Goal: Task Accomplishment & Management: Complete application form

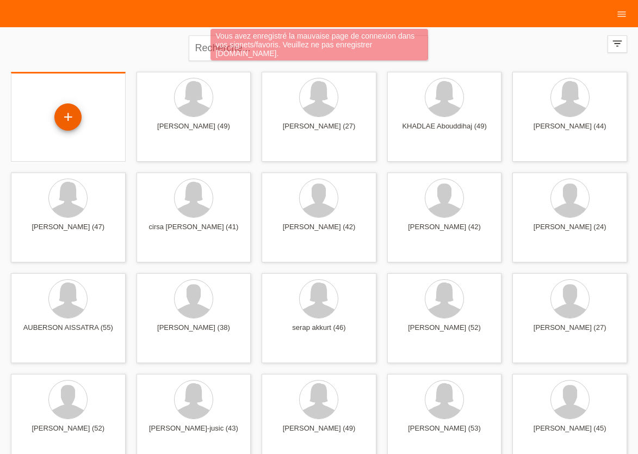
click at [69, 116] on div "+" at bounding box center [67, 116] width 27 height 27
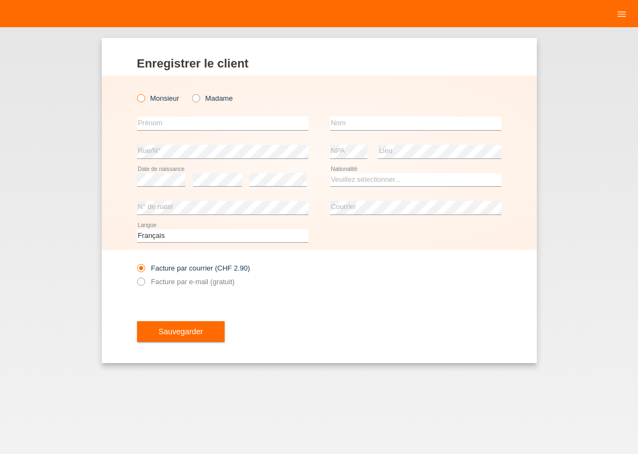
click at [135, 92] on icon at bounding box center [135, 92] width 0 height 0
click at [143, 98] on input "Monsieur" at bounding box center [140, 97] width 7 height 7
radio input "true"
click at [162, 127] on input "text" at bounding box center [222, 123] width 171 height 14
type input "[PERSON_NAME]"
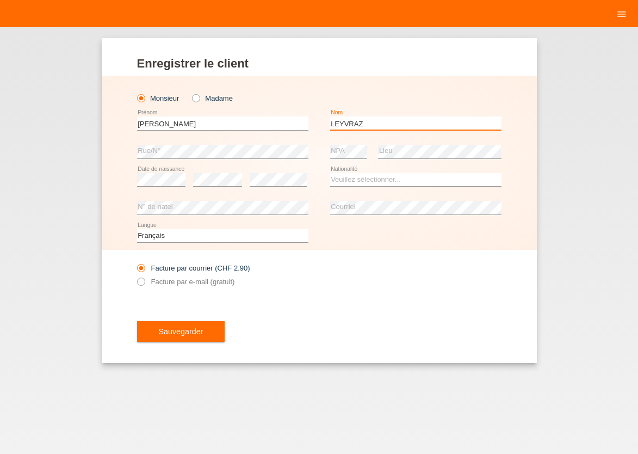
type input "LEYVRAZ"
click at [330, 173] on select "Veuillez sélectionner... Suisse Allemagne Autriche Liechtenstein ------------ A…" at bounding box center [415, 179] width 171 height 13
select select "CH"
click at [0, 0] on option "Suisse" at bounding box center [0, 0] width 0 height 0
click at [135, 276] on icon at bounding box center [135, 276] width 0 height 0
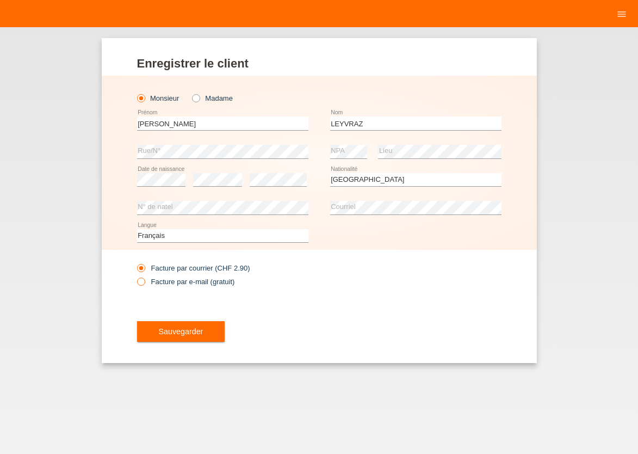
click at [141, 282] on input "Facture par e-mail (gratuit)" at bounding box center [140, 284] width 7 height 14
radio input "true"
click at [184, 335] on span "Sauvegarder" at bounding box center [181, 331] width 45 height 9
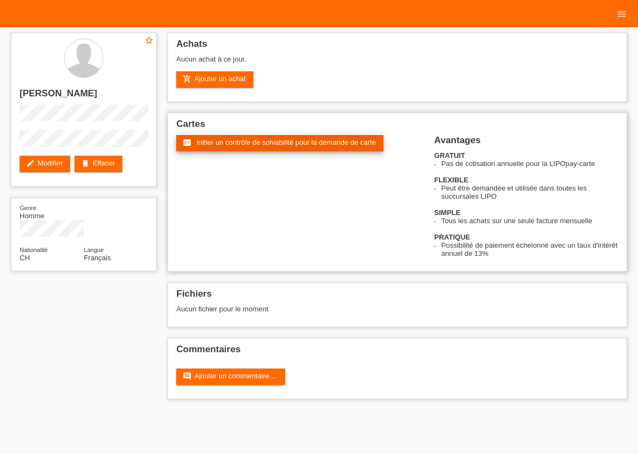
click at [225, 141] on span "Initier un contrôle de solvabilité pour la demande de carte" at bounding box center [286, 142] width 180 height 8
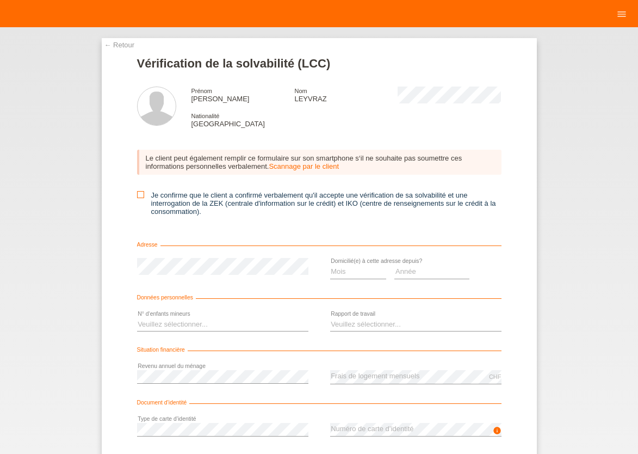
click at [137, 198] on icon at bounding box center [140, 194] width 7 height 7
click at [137, 198] on input "Je confirme que le client a confirmé verbalement qu'il accepte une vérification…" at bounding box center [140, 194] width 7 height 7
checkbox input "true"
click at [330, 265] on select "Mois 01 02 03 04 05 06 07 08 09 10" at bounding box center [358, 271] width 57 height 13
click at [0, 0] on option "10" at bounding box center [0, 0] width 0 height 0
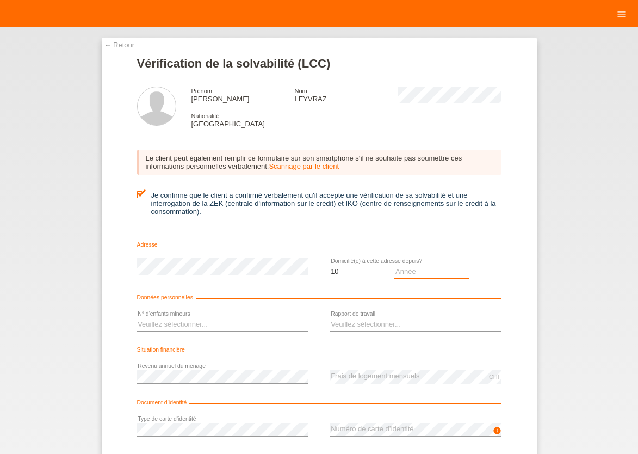
click at [394, 265] on select "Année 2025 2024 2023 2022 2021 2020 2019 2018 2017 2016 2015 2014 2013 2012 201…" at bounding box center [431, 271] width 75 height 13
click at [330, 265] on select "Mois 01 02 03 04 05 06 07 08 09 10" at bounding box center [358, 271] width 57 height 13
select select "09"
click at [0, 0] on option "09" at bounding box center [0, 0] width 0 height 0
click at [394, 265] on select "Année 2025 2024 2023 2022 2021 2020 2019 2018 2017 2016 2015 2014 2013 2012 201…" at bounding box center [431, 271] width 75 height 13
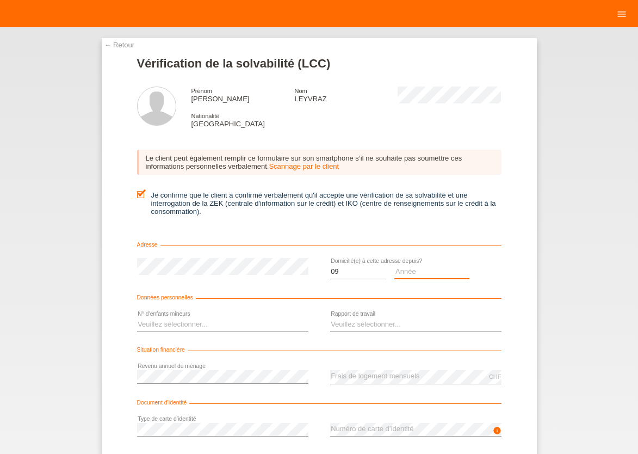
select select "2025"
click at [0, 0] on option "2025" at bounding box center [0, 0] width 0 height 0
click at [137, 318] on select "Veuillez sélectionner... 0 1 2 3 4 5 6 7 8 9" at bounding box center [222, 324] width 171 height 13
select select "3"
click at [0, 0] on option "3" at bounding box center [0, 0] width 0 height 0
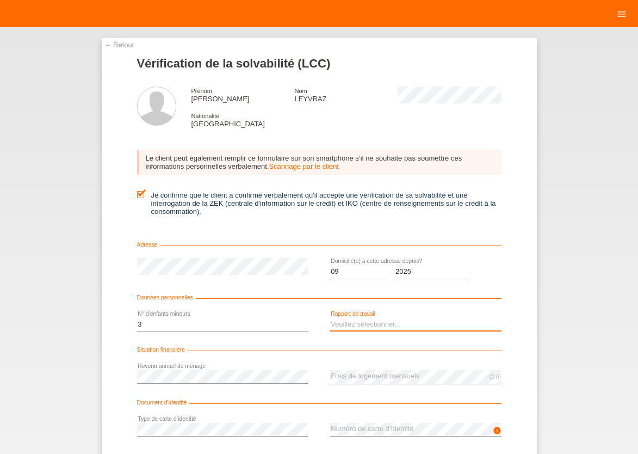
click at [330, 318] on select "Veuillez sélectionner... A durée indéterminée A durée déterminée Apprenti/étudi…" at bounding box center [415, 324] width 171 height 13
select select "UNLIMITED"
click at [0, 0] on option "A durée indéterminée" at bounding box center [0, 0] width 0 height 0
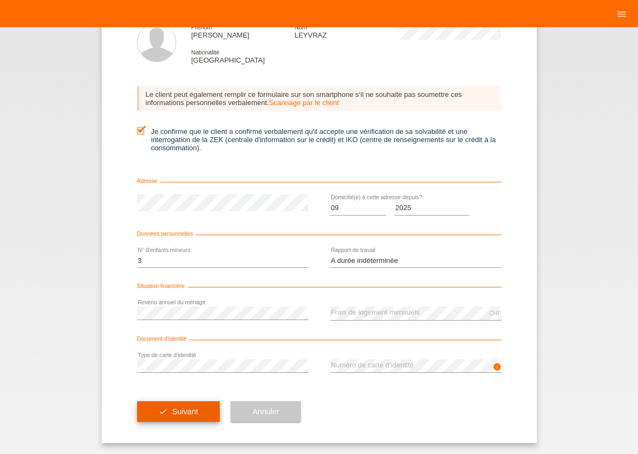
click at [172, 410] on span "Suivant" at bounding box center [185, 411] width 26 height 9
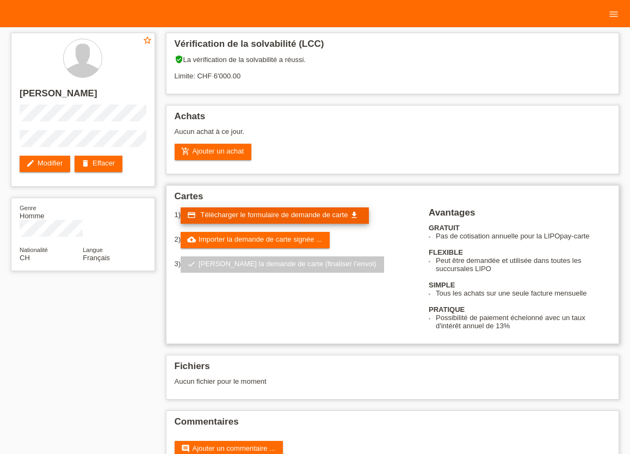
click at [271, 213] on link "credit_card Télécharger le formulaire de demande de carte get_app" at bounding box center [275, 215] width 188 height 16
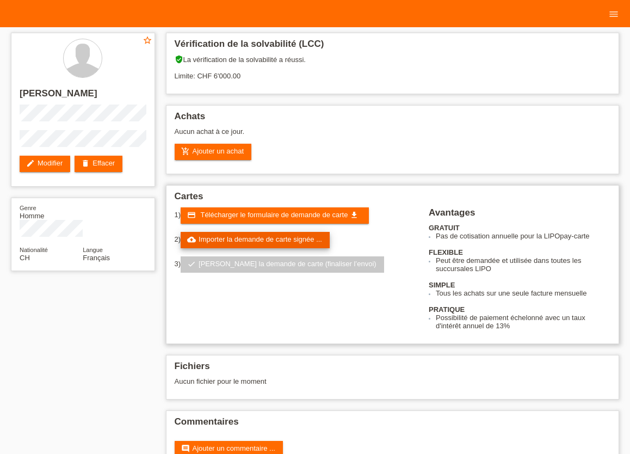
click at [239, 243] on link "cloud_upload Importer la demande de carte signée ..." at bounding box center [255, 240] width 149 height 16
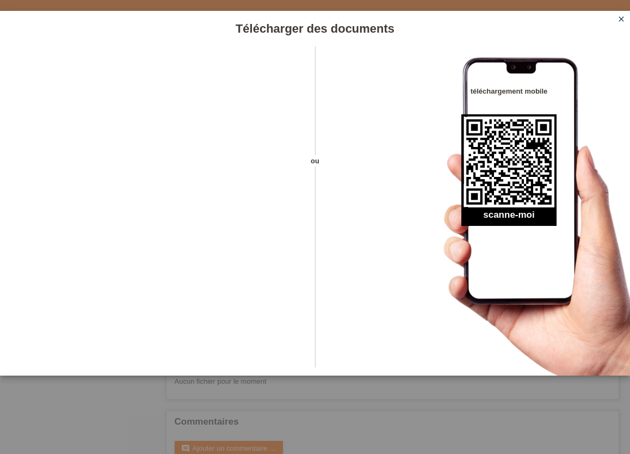
click at [621, 23] on icon "close" at bounding box center [621, 19] width 9 height 9
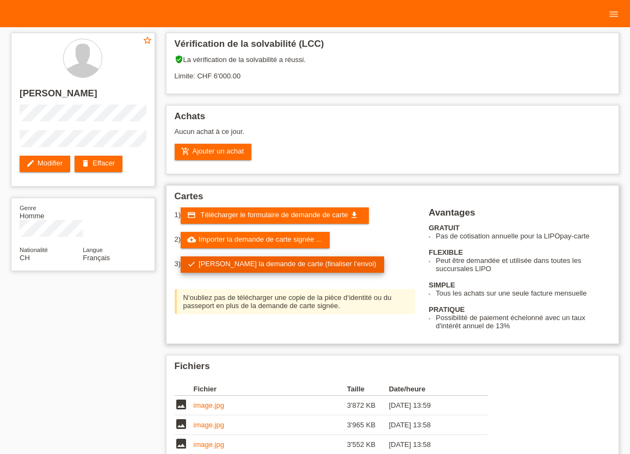
click at [264, 267] on link "check Soumettre la demande de carte (finaliser l’envoi)" at bounding box center [282, 264] width 203 height 16
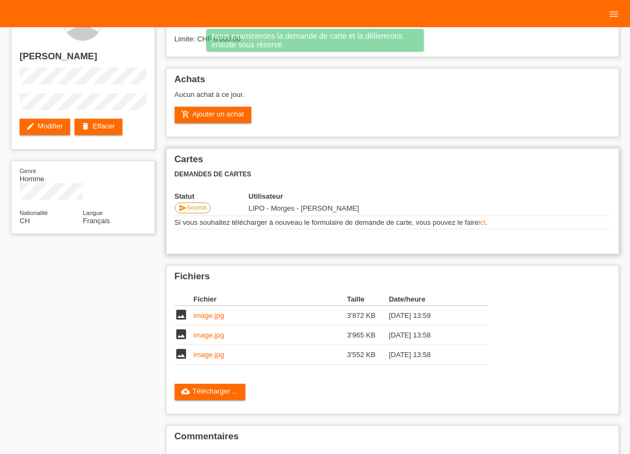
scroll to position [24, 0]
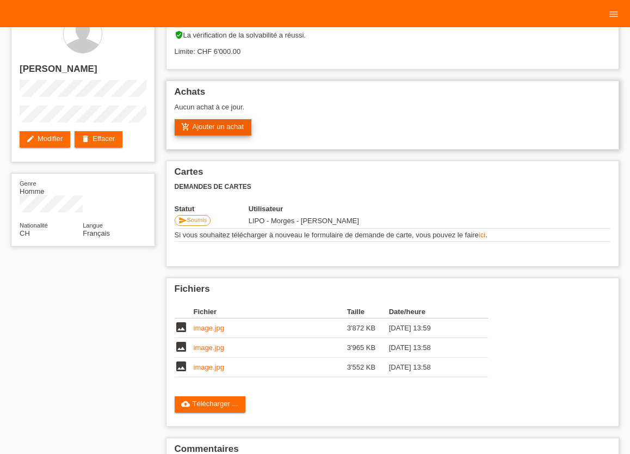
click at [220, 129] on link "add_shopping_cart Ajouter un achat" at bounding box center [213, 127] width 77 height 16
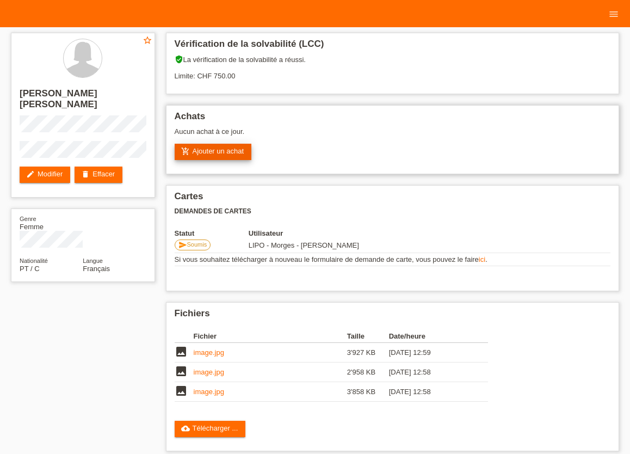
click at [218, 155] on link "add_shopping_cart Ajouter un achat" at bounding box center [213, 152] width 77 height 16
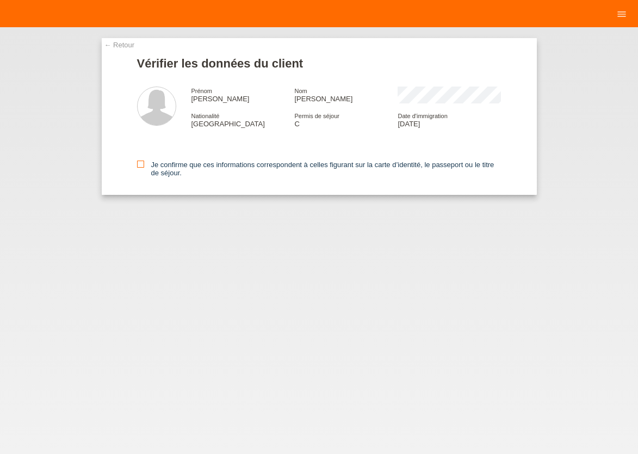
click at [138, 165] on icon at bounding box center [140, 164] width 7 height 7
click at [138, 165] on input "Je confirme que ces informations correspondent à celles figurant sur la carte d…" at bounding box center [140, 164] width 7 height 7
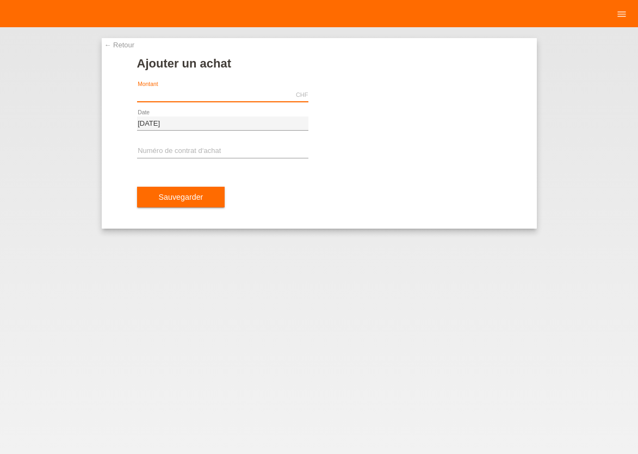
click at [184, 97] on input "text" at bounding box center [222, 95] width 171 height 14
type input "x"
type input "2267.60"
click at [186, 147] on input "text" at bounding box center [222, 152] width 171 height 14
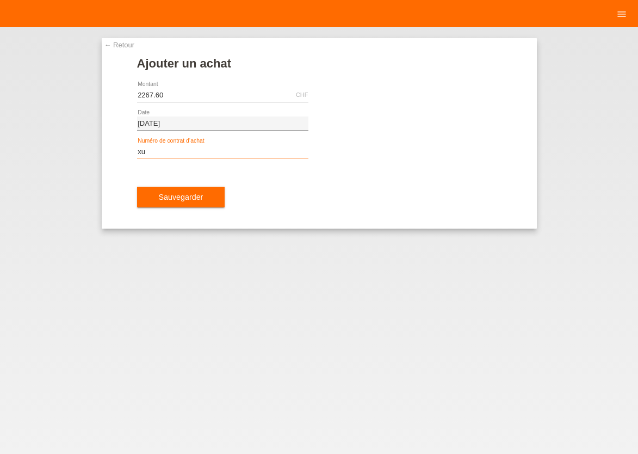
type input "x"
type input "XU0DXH"
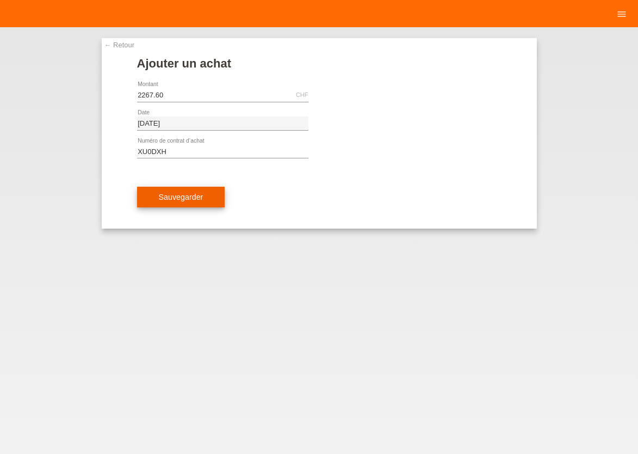
click at [164, 201] on span "Sauvegarder" at bounding box center [181, 197] width 45 height 9
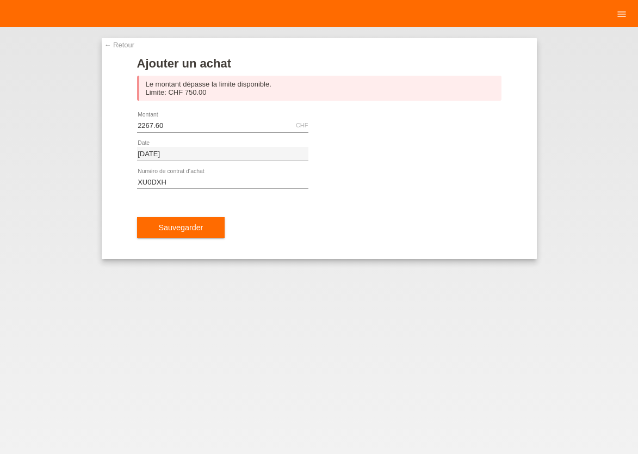
click at [111, 45] on link "← Retour" at bounding box center [119, 45] width 30 height 8
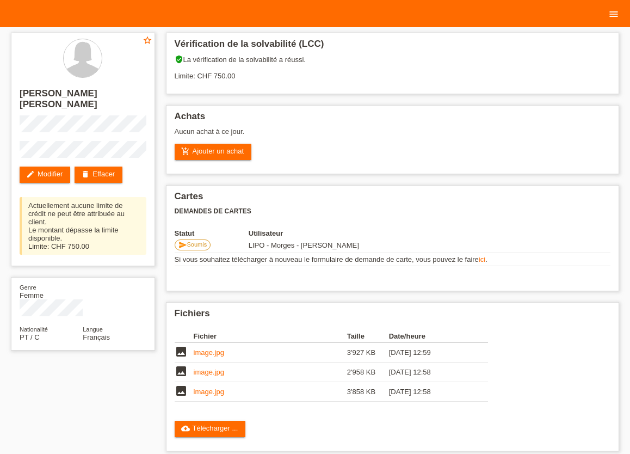
click at [615, 15] on icon "menu" at bounding box center [613, 14] width 11 height 11
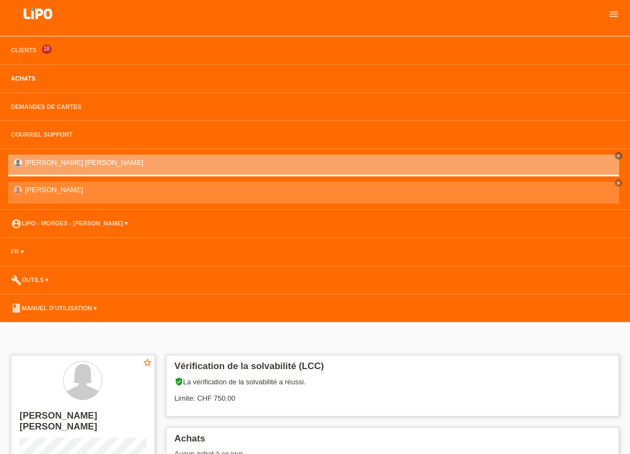
click at [21, 80] on link "Achats" at bounding box center [22, 78] width 35 height 7
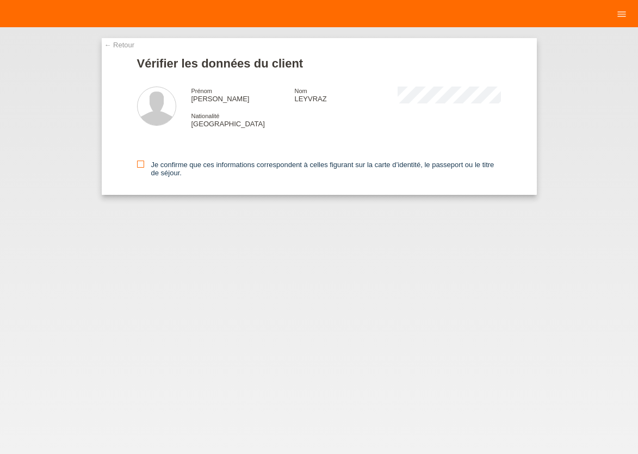
click at [141, 163] on icon at bounding box center [140, 164] width 7 height 7
click at [141, 163] on input "Je confirme que ces informations correspondent à celles figurant sur la carte d…" at bounding box center [140, 164] width 7 height 7
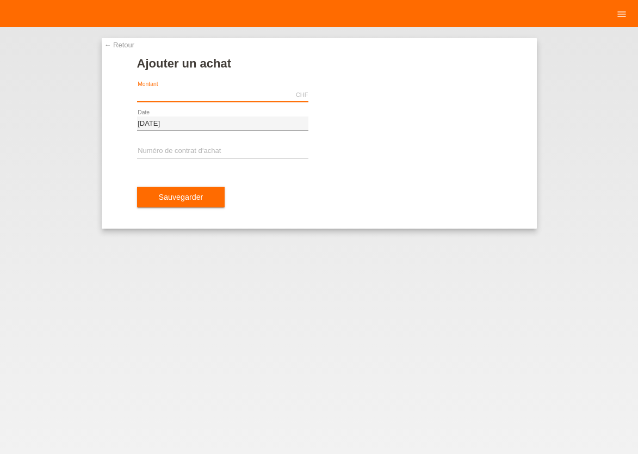
click at [202, 100] on input "text" at bounding box center [222, 95] width 171 height 14
type input "2267.60"
click at [181, 150] on input "text" at bounding box center [222, 152] width 171 height 14
type input "XU0DXH"
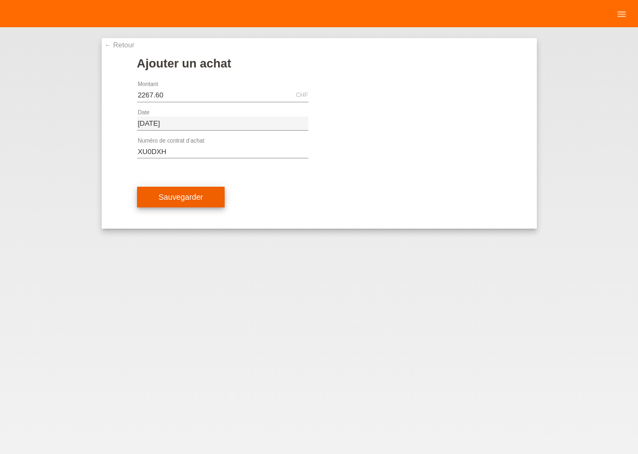
click at [172, 195] on span "Sauvegarder" at bounding box center [181, 197] width 45 height 9
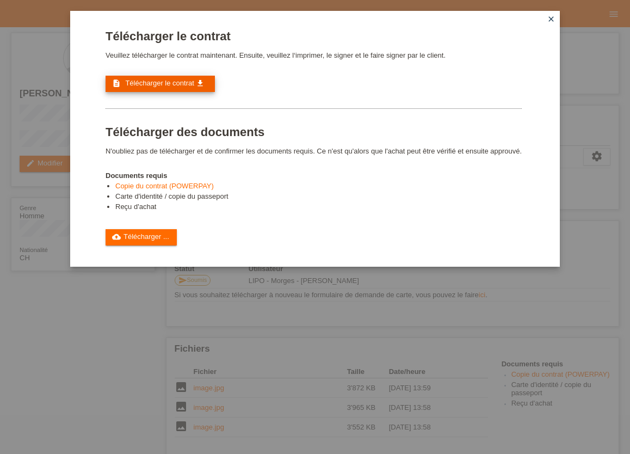
click at [149, 83] on span "Télécharger le contrat" at bounding box center [159, 83] width 69 height 8
